Goal: Information Seeking & Learning: Learn about a topic

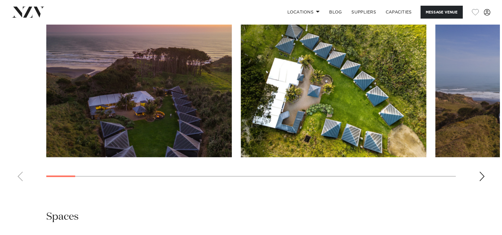
scroll to position [586, 0]
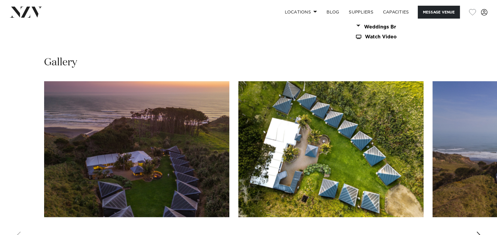
click at [371, 144] on img "2 / 30" at bounding box center [330, 149] width 185 height 136
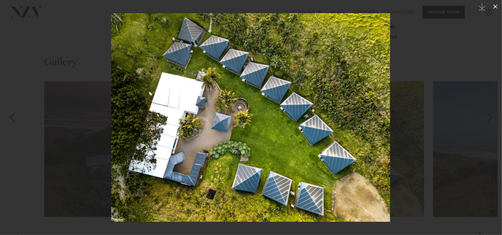
click at [497, 5] on icon at bounding box center [495, 7] width 4 height 4
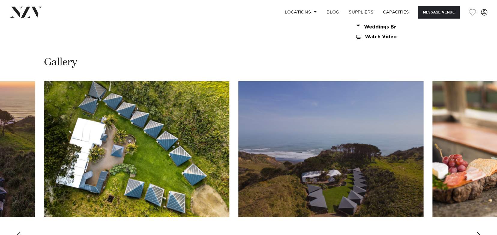
click at [478, 232] on div "Next slide" at bounding box center [479, 237] width 6 height 10
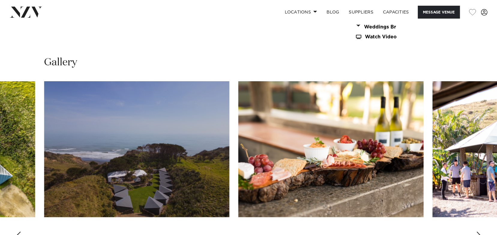
click at [475, 227] on swiper-container at bounding box center [248, 163] width 497 height 165
click at [481, 232] on div "Next slide" at bounding box center [479, 237] width 6 height 10
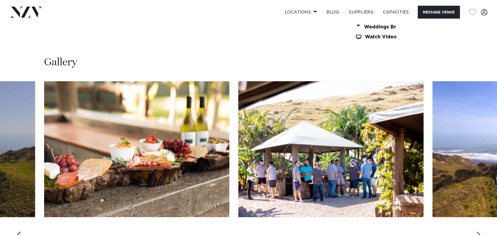
click at [481, 232] on div "Next slide" at bounding box center [479, 237] width 6 height 10
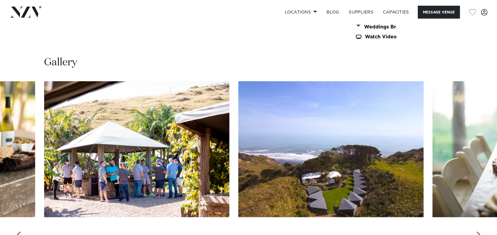
click at [481, 232] on div "Next slide" at bounding box center [479, 237] width 6 height 10
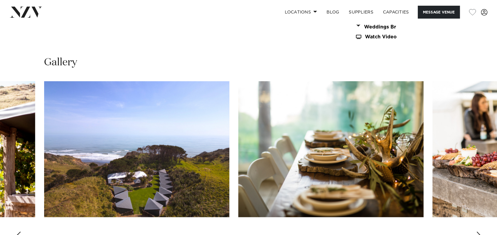
click at [481, 232] on div "Next slide" at bounding box center [479, 237] width 6 height 10
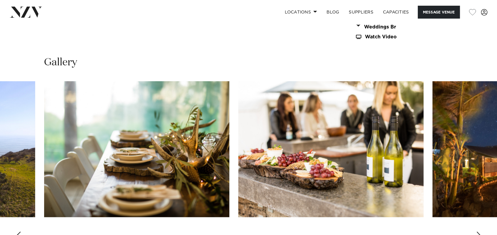
click at [481, 232] on div "Next slide" at bounding box center [479, 237] width 6 height 10
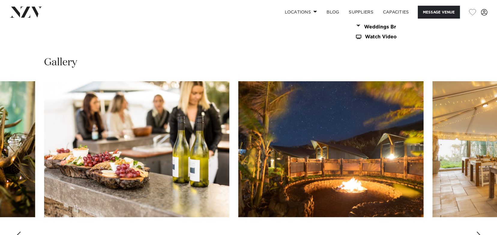
click at [481, 232] on div "Next slide" at bounding box center [479, 237] width 6 height 10
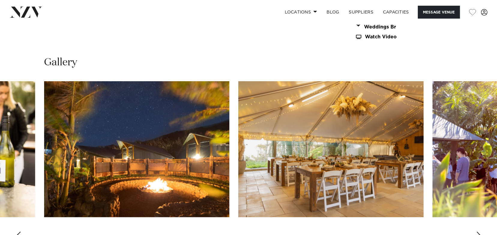
click at [481, 232] on div "Next slide" at bounding box center [479, 237] width 6 height 10
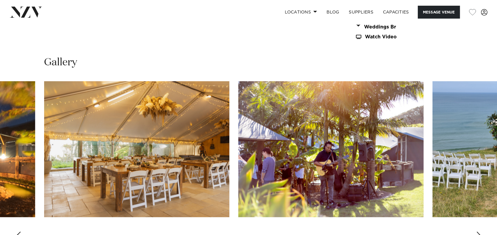
click at [481, 232] on div "Next slide" at bounding box center [479, 237] width 6 height 10
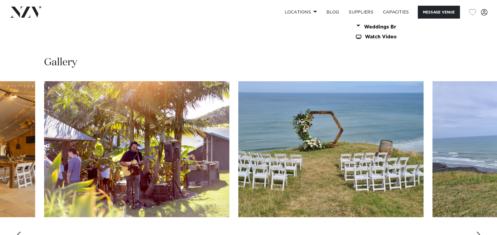
click at [482, 232] on div "Next slide" at bounding box center [479, 237] width 6 height 10
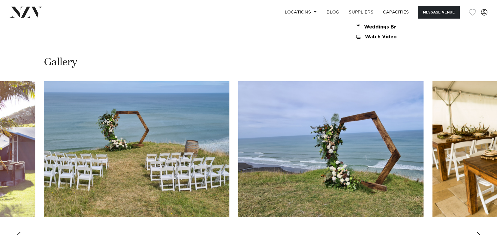
click at [482, 232] on div "Next slide" at bounding box center [479, 237] width 6 height 10
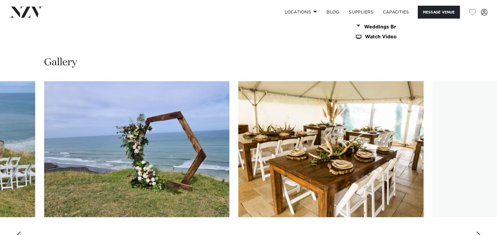
click at [482, 230] on swiper-container at bounding box center [248, 163] width 497 height 165
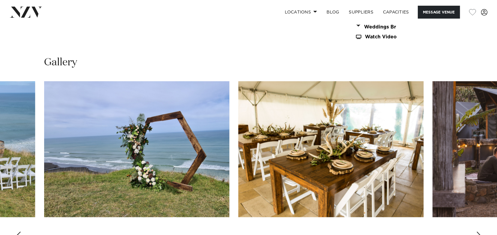
click at [482, 230] on swiper-container at bounding box center [248, 163] width 497 height 165
click at [480, 232] on div "Next slide" at bounding box center [479, 237] width 6 height 10
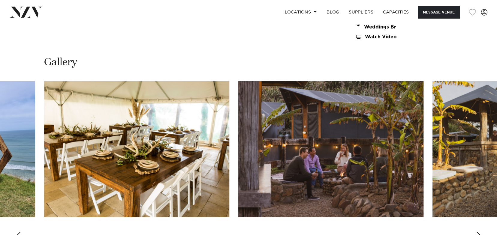
click at [482, 232] on div "Next slide" at bounding box center [479, 237] width 6 height 10
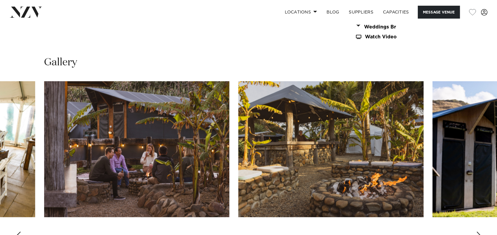
click at [482, 232] on div "Next slide" at bounding box center [479, 237] width 6 height 10
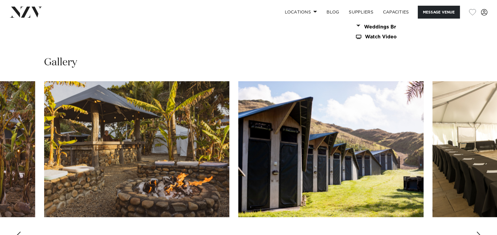
click at [482, 232] on div "Next slide" at bounding box center [479, 237] width 6 height 10
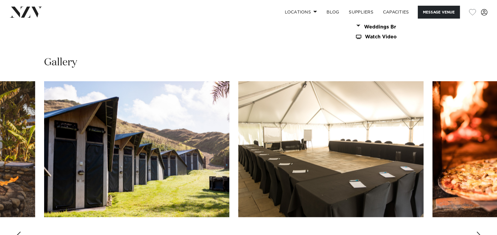
click at [482, 232] on div "Next slide" at bounding box center [479, 237] width 6 height 10
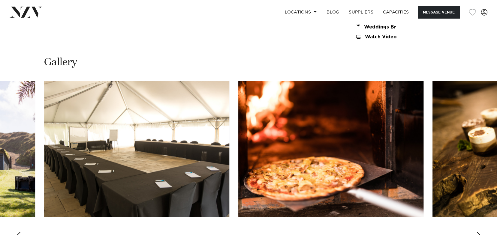
click at [17, 232] on div "Previous slide" at bounding box center [18, 237] width 6 height 10
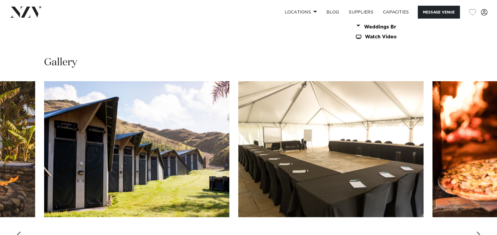
click at [169, 159] on img "17 / 30" at bounding box center [136, 149] width 185 height 136
